Goal: Check status: Check status

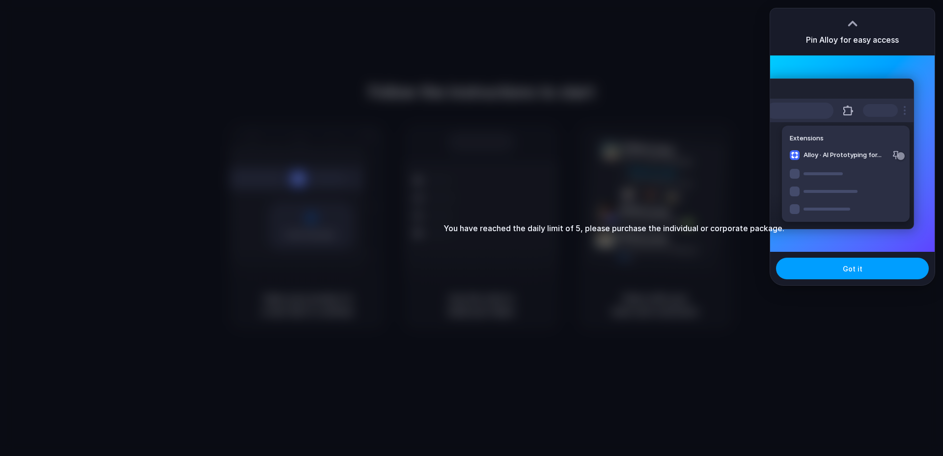
click at [872, 271] on button "Got it" at bounding box center [852, 269] width 153 height 22
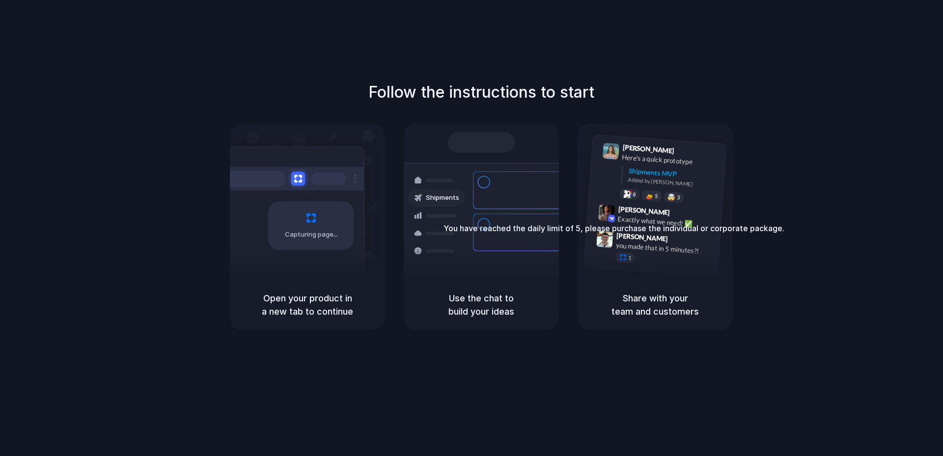
click at [504, 236] on div "Container from [GEOGRAPHIC_DATA] 40ft • ETA [DATE] • In transit Express deliver…" at bounding box center [517, 233] width 104 height 138
click at [513, 139] on div at bounding box center [481, 142] width 67 height 21
click at [785, 228] on div at bounding box center [785, 228] width 0 height 0
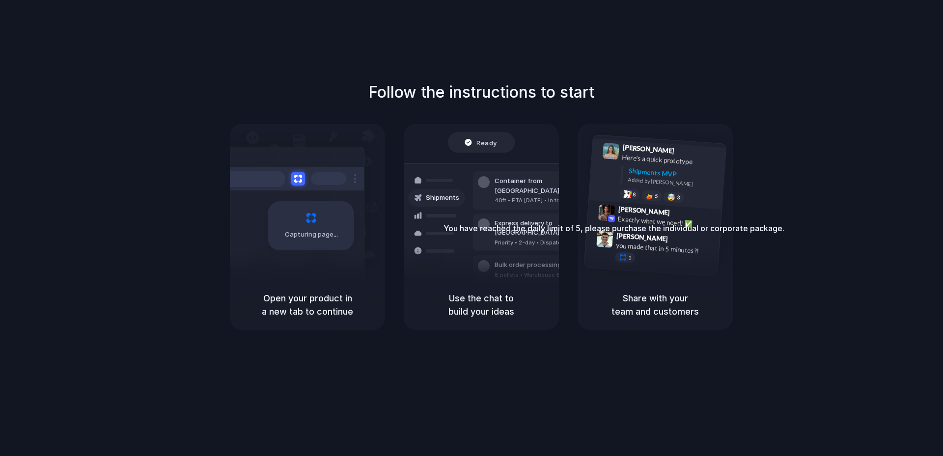
click at [644, 202] on div "Lily Parker 9:41 AM Here's a quick prototype Shipments MVP Added by Alloy 8 5 🤯…" at bounding box center [657, 174] width 137 height 71
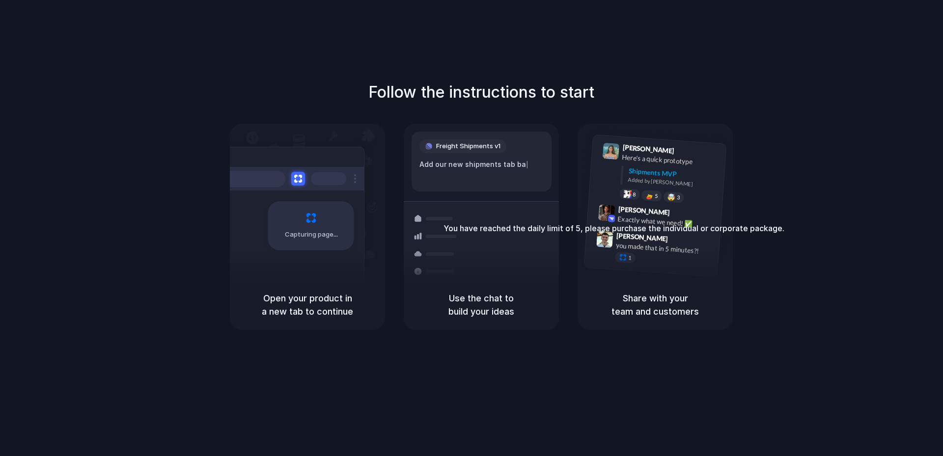
click at [305, 254] on div "Capturing page" at bounding box center [290, 222] width 148 height 151
